Goal: Go to known website: Access a specific website the user already knows

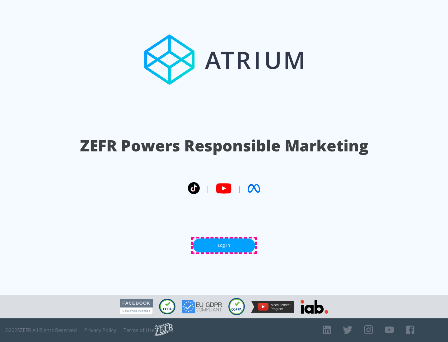
click at [224, 245] on link "Log In" at bounding box center [224, 246] width 62 height 14
